Goal: Go to known website: Access a specific website the user already knows

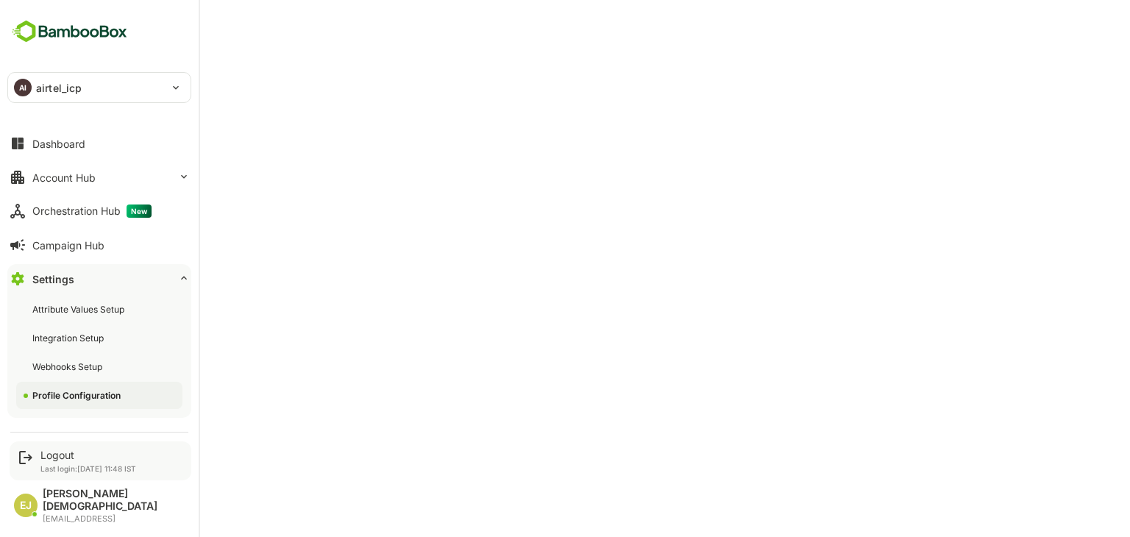
scroll to position [61, 0]
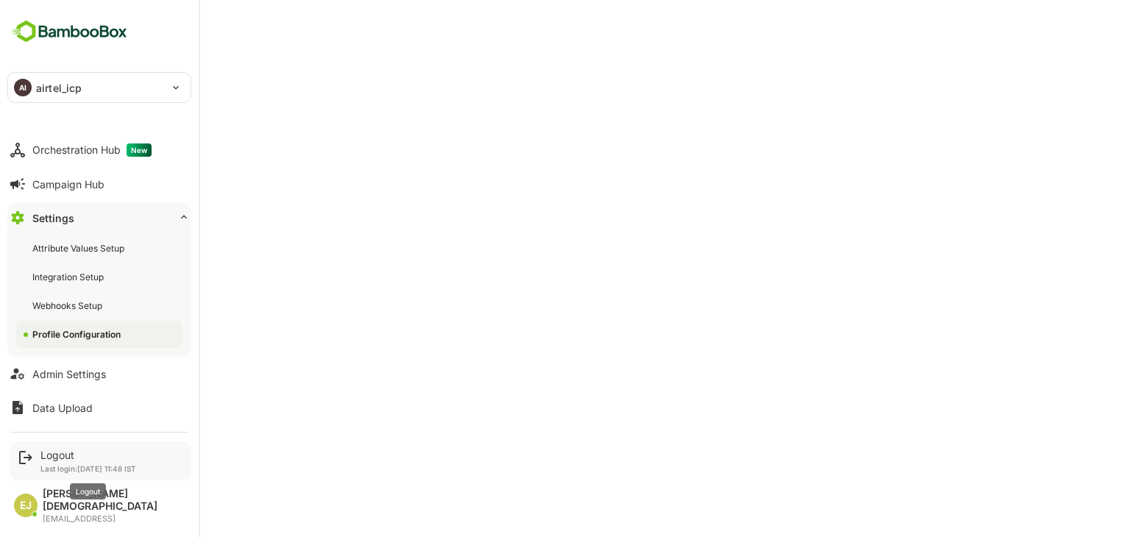
click at [43, 461] on div "Logout" at bounding box center [88, 455] width 96 height 13
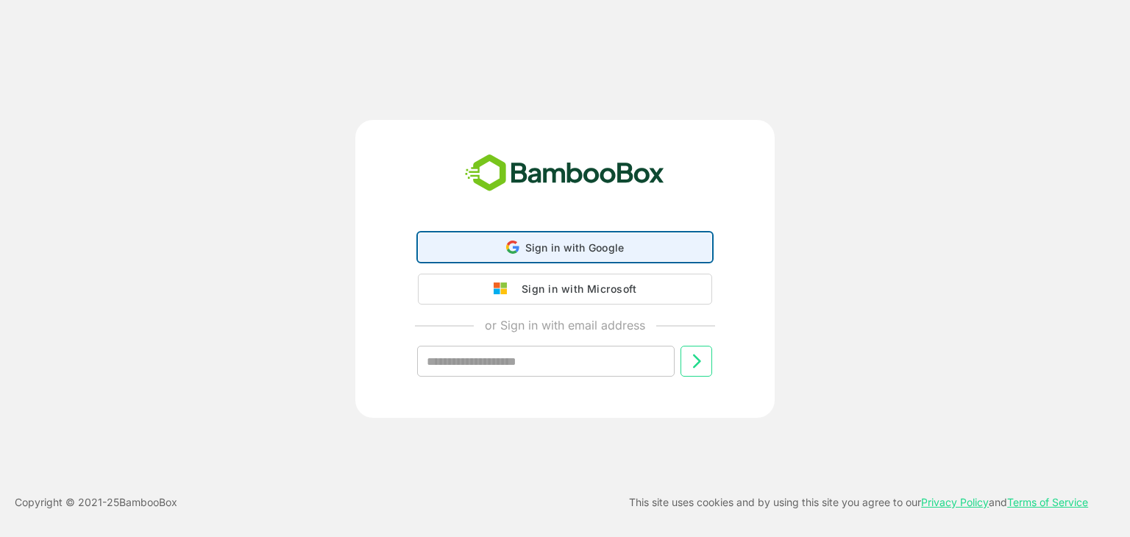
click at [588, 249] on span "Sign in with Google" at bounding box center [574, 247] width 99 height 13
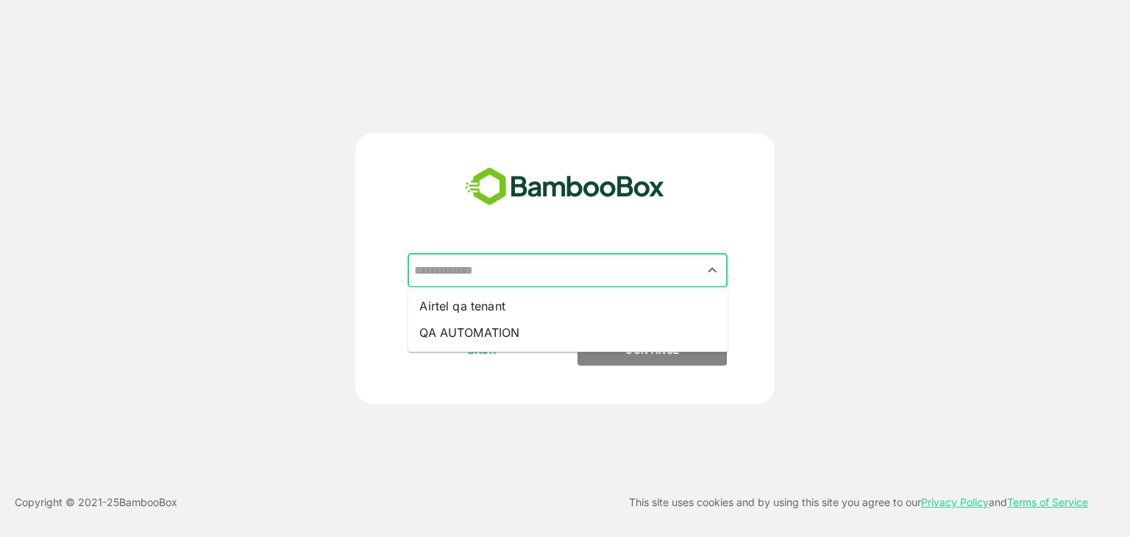
click at [540, 268] on input "text" at bounding box center [567, 271] width 314 height 28
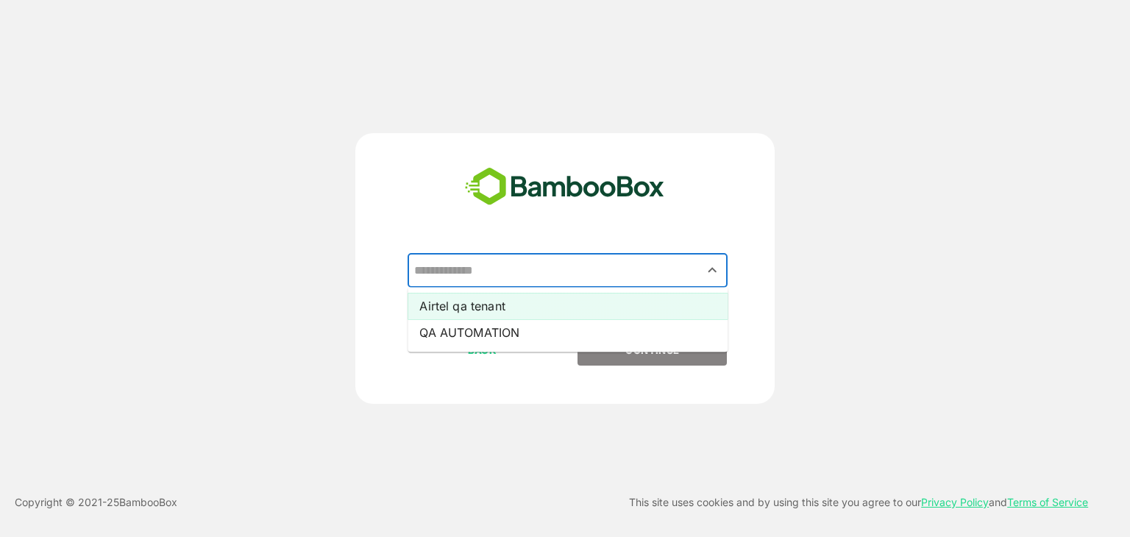
click at [476, 304] on li "Airtel qa tenant" at bounding box center [567, 306] width 320 height 26
type input "**********"
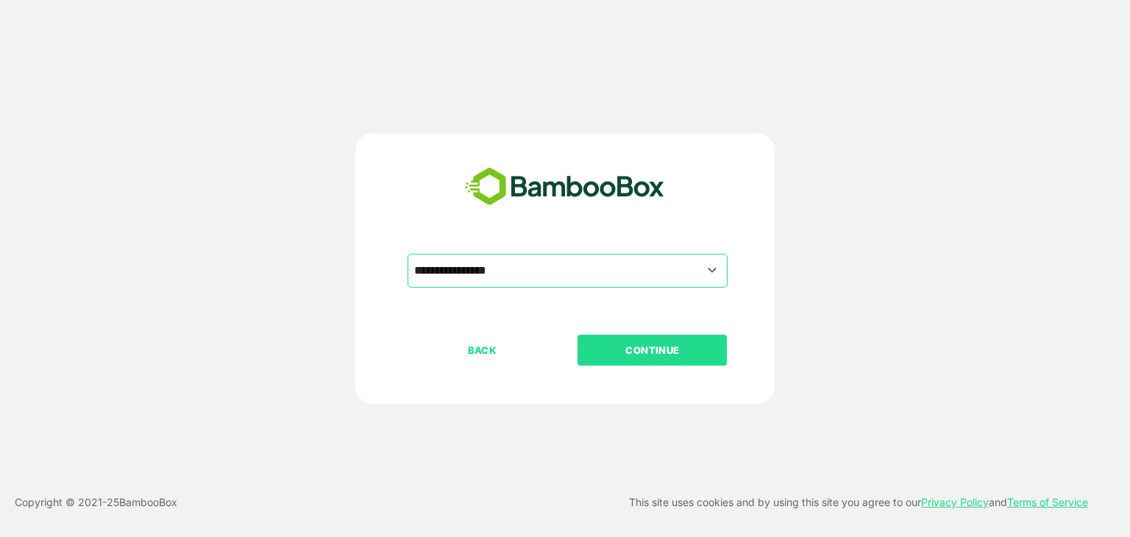
click at [671, 351] on p "CONTINUE" at bounding box center [652, 350] width 147 height 16
